Goal: Navigation & Orientation: Find specific page/section

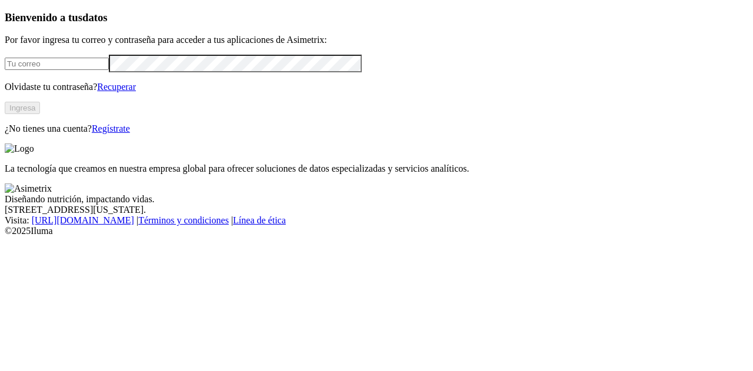
type input "practicante.asimetrix@premexcorp.com"
click at [40, 114] on button "Ingresa" at bounding box center [22, 108] width 35 height 12
